Goal: Task Accomplishment & Management: Manage account settings

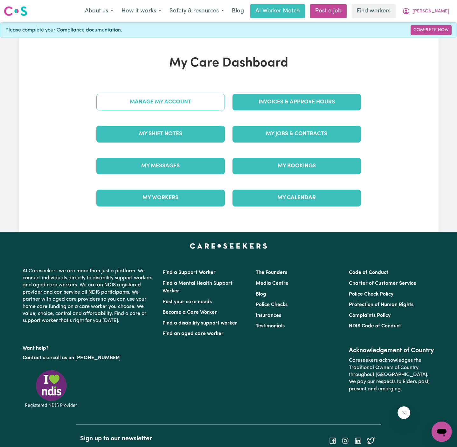
click at [203, 104] on link "Manage My Account" at bounding box center [160, 102] width 128 height 17
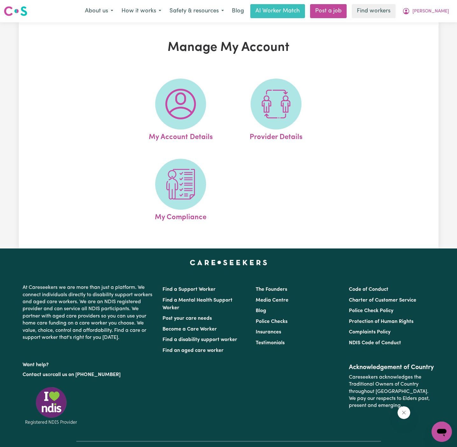
click at [203, 104] on span at bounding box center [180, 104] width 51 height 51
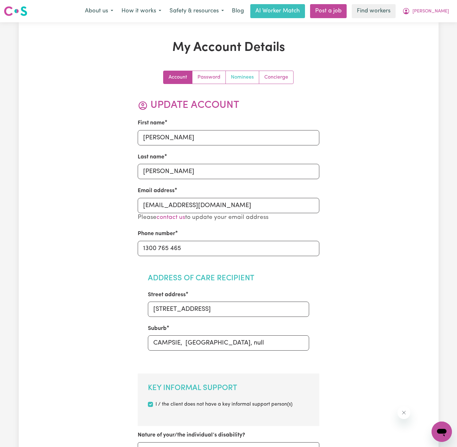
click at [229, 83] on link "Nominees" at bounding box center [242, 77] width 33 height 13
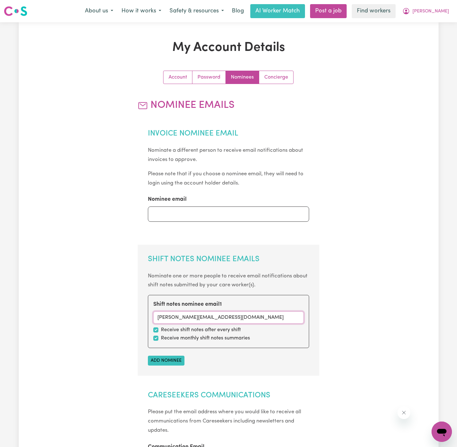
click at [207, 315] on input "[PERSON_NAME][EMAIL_ADDRESS][DOMAIN_NAME]" at bounding box center [228, 317] width 150 height 12
paste input "[EMAIL_ADDRESS][DOMAIN_NAME]"
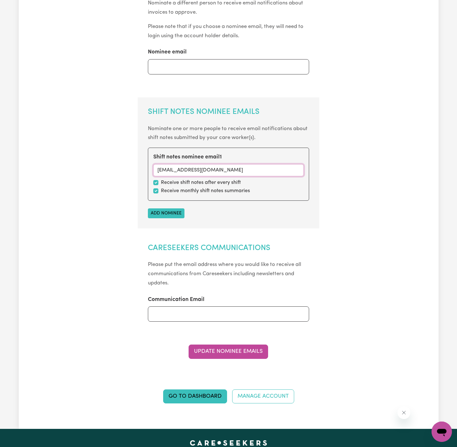
scroll to position [182, 0]
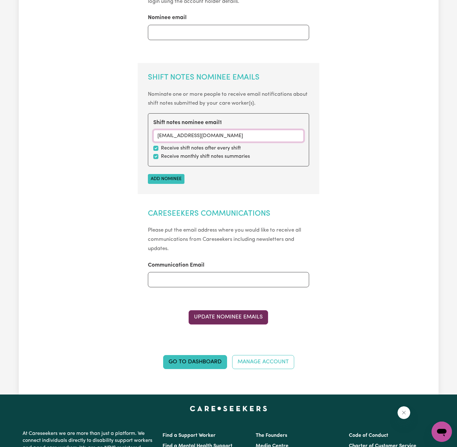
type input "[EMAIL_ADDRESS][DOMAIN_NAME]"
click at [244, 321] on button "Update Nominee Emails" at bounding box center [228, 317] width 79 height 14
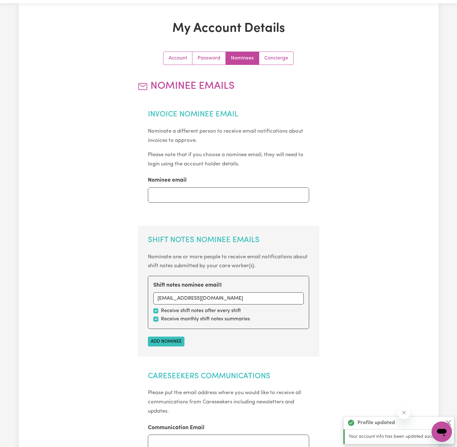
scroll to position [0, 0]
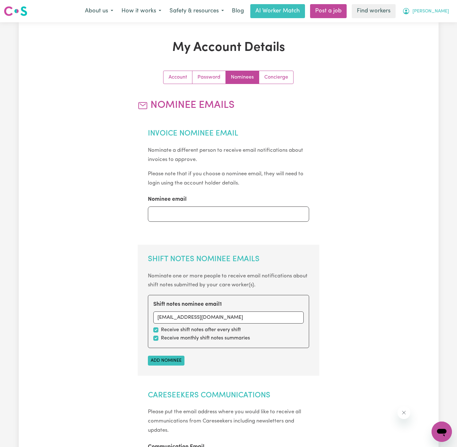
click at [439, 12] on span "[PERSON_NAME]" at bounding box center [430, 11] width 37 height 7
click at [439, 22] on link "My Dashboard" at bounding box center [427, 25] width 50 height 12
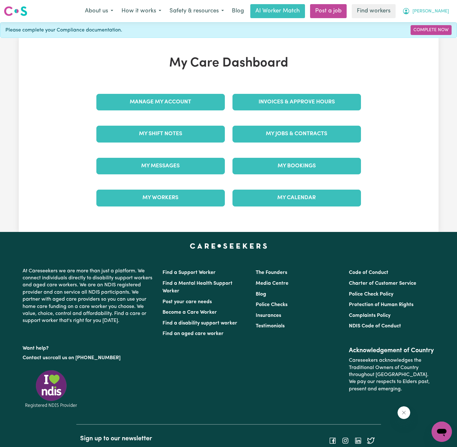
click at [440, 9] on span "[PERSON_NAME]" at bounding box center [430, 11] width 37 height 7
click at [430, 33] on link "Logout" at bounding box center [427, 37] width 50 height 12
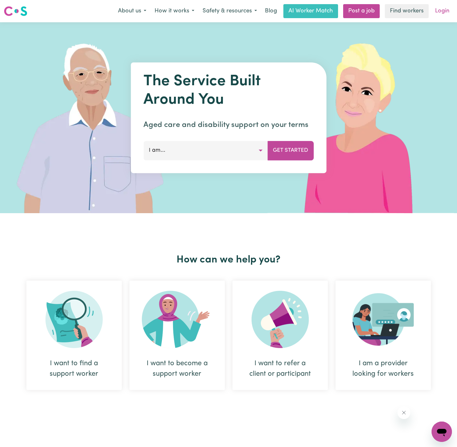
click at [444, 9] on link "Login" at bounding box center [442, 11] width 22 height 14
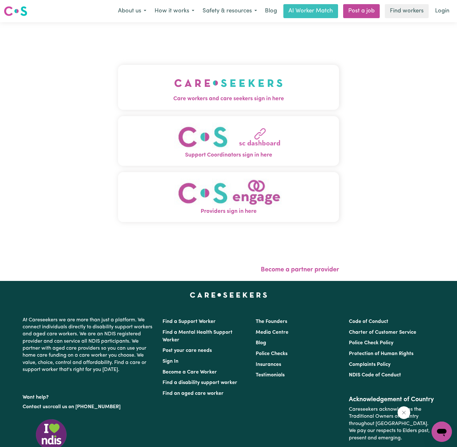
click at [213, 97] on span "Care workers and care seekers sign in here" at bounding box center [228, 99] width 221 height 8
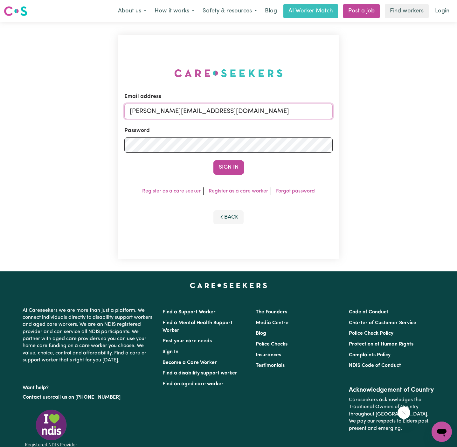
click at [227, 108] on input "[PERSON_NAME][EMAIL_ADDRESS][DOMAIN_NAME]" at bounding box center [228, 111] width 208 height 15
drag, startPoint x: 163, startPoint y: 112, endPoint x: 450, endPoint y: 113, distance: 287.1
click at [450, 113] on div "Email address [EMAIL_ADDRESS][DOMAIN_NAME] Password Sign In Register as a care …" at bounding box center [228, 146] width 457 height 249
type input "[EMAIL_ADDRESS][DOMAIN_NAME]"
click at [213, 160] on button "Sign In" at bounding box center [228, 167] width 31 height 14
